Goal: Task Accomplishment & Management: Complete application form

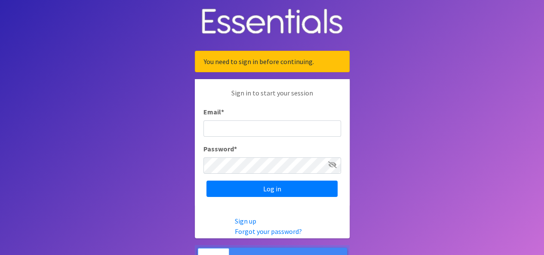
type input "[EMAIL_ADDRESS][DOMAIN_NAME]"
click at [290, 127] on input "[EMAIL_ADDRESS][DOMAIN_NAME]" at bounding box center [272, 128] width 138 height 16
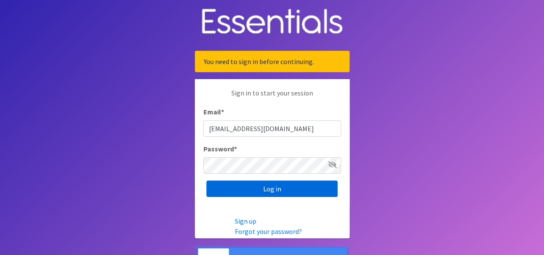
click at [307, 185] on input "Log in" at bounding box center [271, 189] width 131 height 16
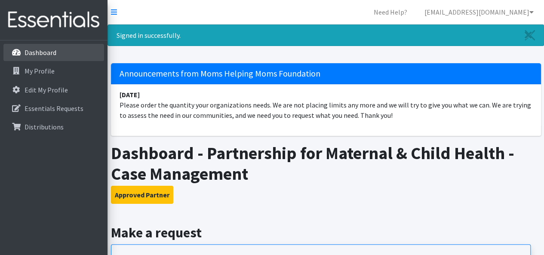
click at [26, 55] on p "Dashboard" at bounding box center [41, 52] width 32 height 9
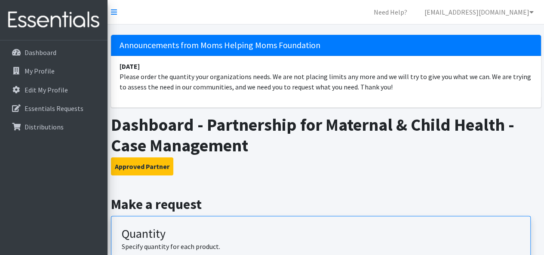
scroll to position [329, 0]
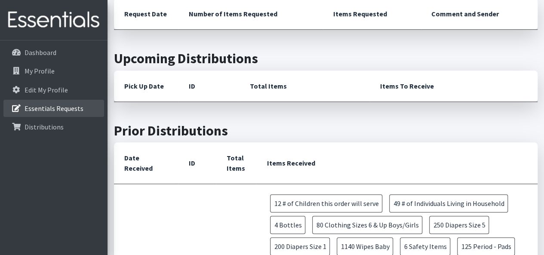
click at [43, 114] on link "Essentials Requests" at bounding box center [53, 108] width 101 height 17
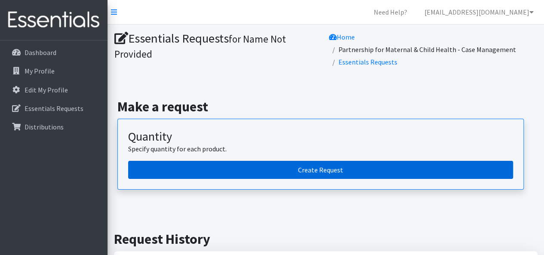
click at [234, 161] on link "Create Request" at bounding box center [320, 170] width 385 height 18
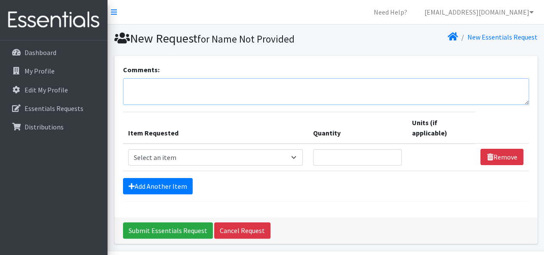
click at [183, 86] on textarea "Comments:" at bounding box center [326, 91] width 406 height 27
type textarea "[PERSON_NAME]"
click at [289, 156] on select "Select an item # of Children this order will serve # of Individuals Living in H…" at bounding box center [215, 157] width 175 height 16
select select "6076"
click at [128, 149] on select "Select an item # of Children this order will serve # of Individuals Living in H…" at bounding box center [215, 157] width 175 height 16
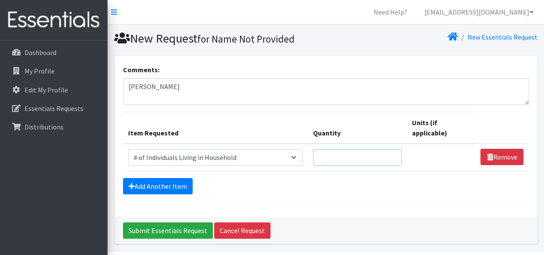
click at [363, 159] on input "Quantity" at bounding box center [357, 157] width 89 height 16
type input "8"
click at [175, 187] on link "Add Another Item" at bounding box center [158, 186] width 70 height 16
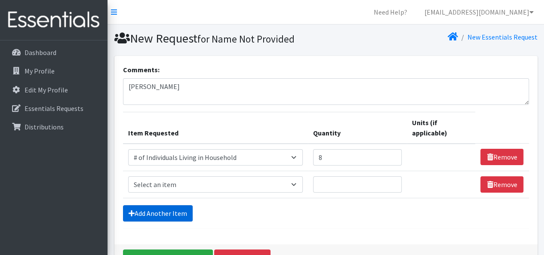
scroll to position [53, 0]
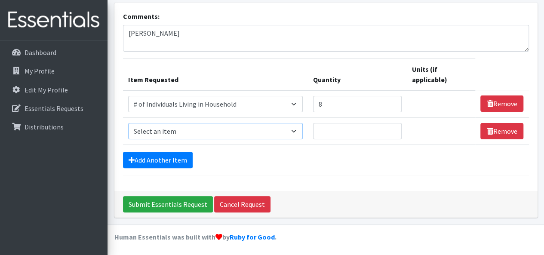
click at [298, 132] on select "Select an item # of Children this order will serve # of Individuals Living in H…" at bounding box center [215, 131] width 175 height 16
select select "5749"
click at [128, 123] on select "Select an item # of Children this order will serve # of Individuals Living in H…" at bounding box center [215, 131] width 175 height 16
click at [517, 155] on div "Add Another Item" at bounding box center [326, 160] width 406 height 16
click at [393, 127] on input "1" at bounding box center [357, 131] width 89 height 16
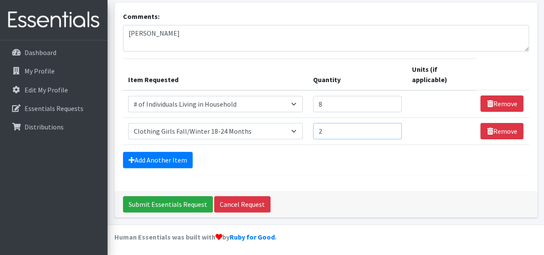
type input "2"
click at [393, 127] on input "2" at bounding box center [357, 131] width 89 height 16
drag, startPoint x: 166, startPoint y: 32, endPoint x: 98, endPoint y: 32, distance: 68.4
click at [98, 32] on div "Need Help? jventura@pmch.org My Co-Workers My Profile Logout Dashboard My Profi…" at bounding box center [272, 102] width 544 height 310
click at [167, 34] on textarea "Case Manager Tamisha" at bounding box center [326, 38] width 406 height 27
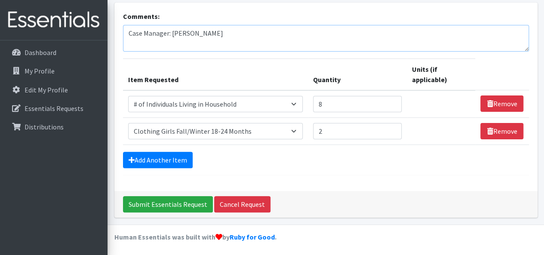
click at [237, 37] on textarea "Case Manager: Tamisha" at bounding box center [326, 38] width 406 height 27
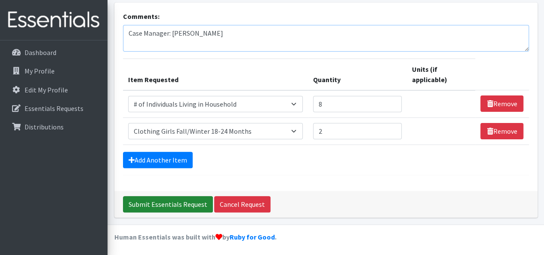
type textarea "Case Manager: Tamisha Ceus"
click at [193, 205] on input "Submit Essentials Request" at bounding box center [168, 204] width 90 height 16
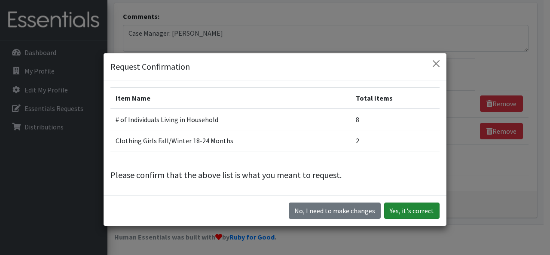
click at [395, 214] on button "Yes, it's correct" at bounding box center [411, 211] width 55 height 16
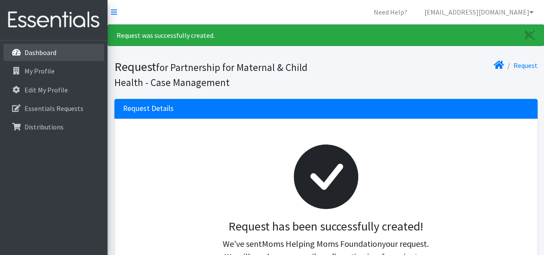
click at [60, 60] on link "Dashboard" at bounding box center [53, 52] width 101 height 17
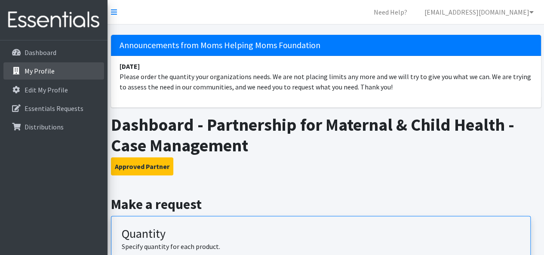
click at [51, 76] on link "My Profile" at bounding box center [53, 70] width 101 height 17
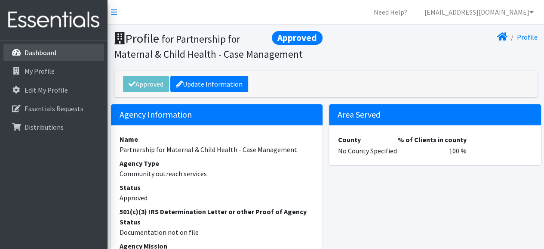
click at [27, 54] on p "Dashboard" at bounding box center [41, 52] width 32 height 9
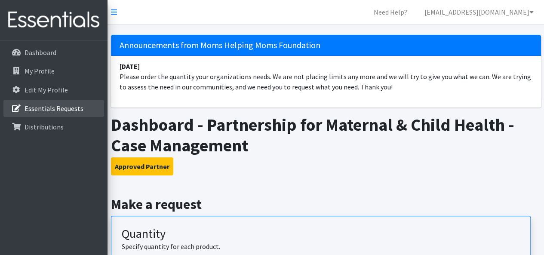
click at [38, 114] on link "Essentials Requests" at bounding box center [53, 108] width 101 height 17
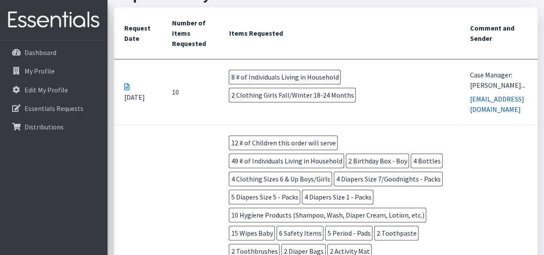
scroll to position [249, 0]
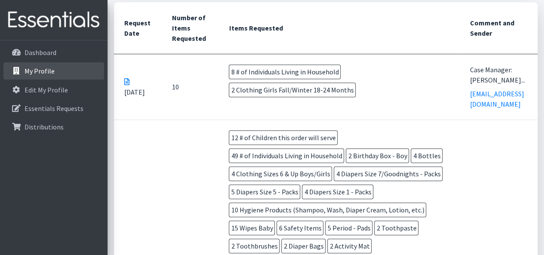
click at [58, 74] on link "My Profile" at bounding box center [53, 70] width 101 height 17
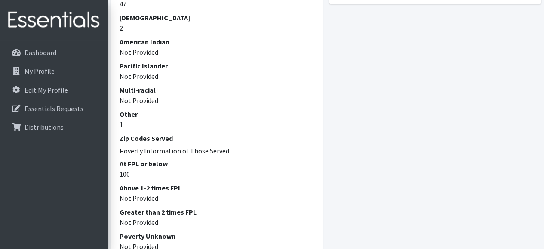
scroll to position [498, 0]
click at [241, 226] on dd "Not Provided" at bounding box center [217, 221] width 195 height 10
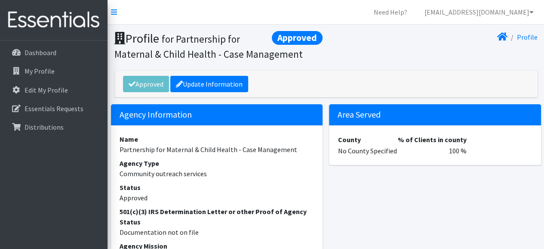
scroll to position [0, 3]
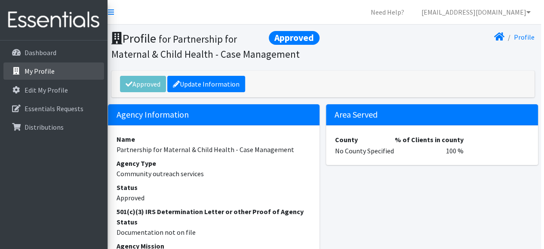
click at [54, 69] on link "My Profile" at bounding box center [53, 70] width 101 height 17
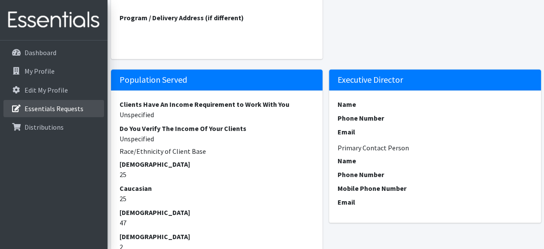
scroll to position [280, 0]
